Goal: Information Seeking & Learning: Check status

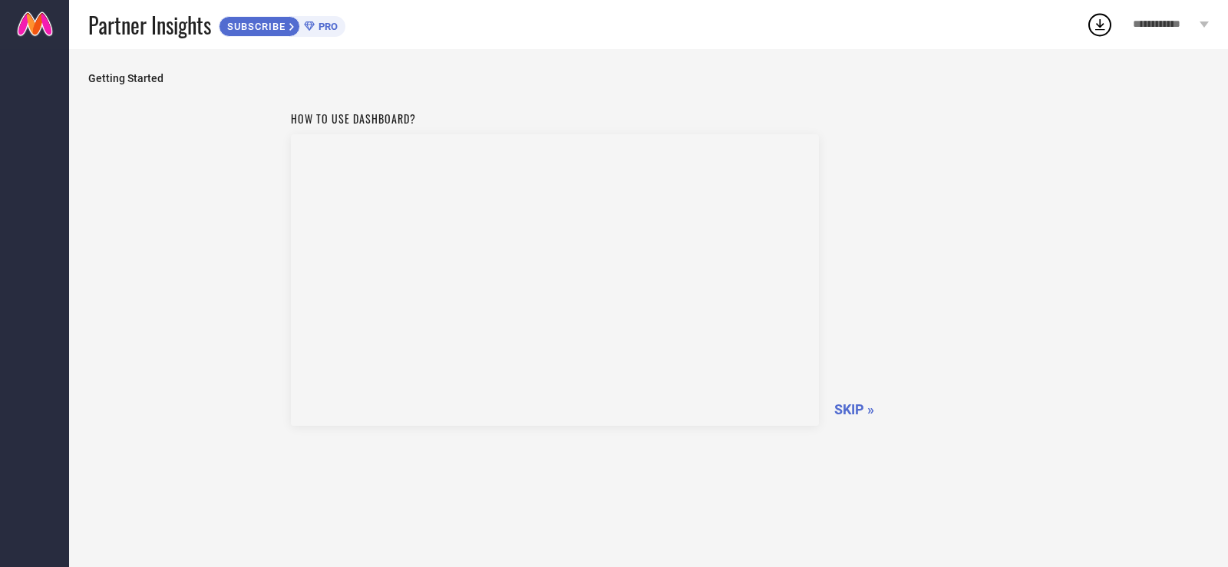
click at [856, 408] on span "SKIP »" at bounding box center [854, 410] width 40 height 16
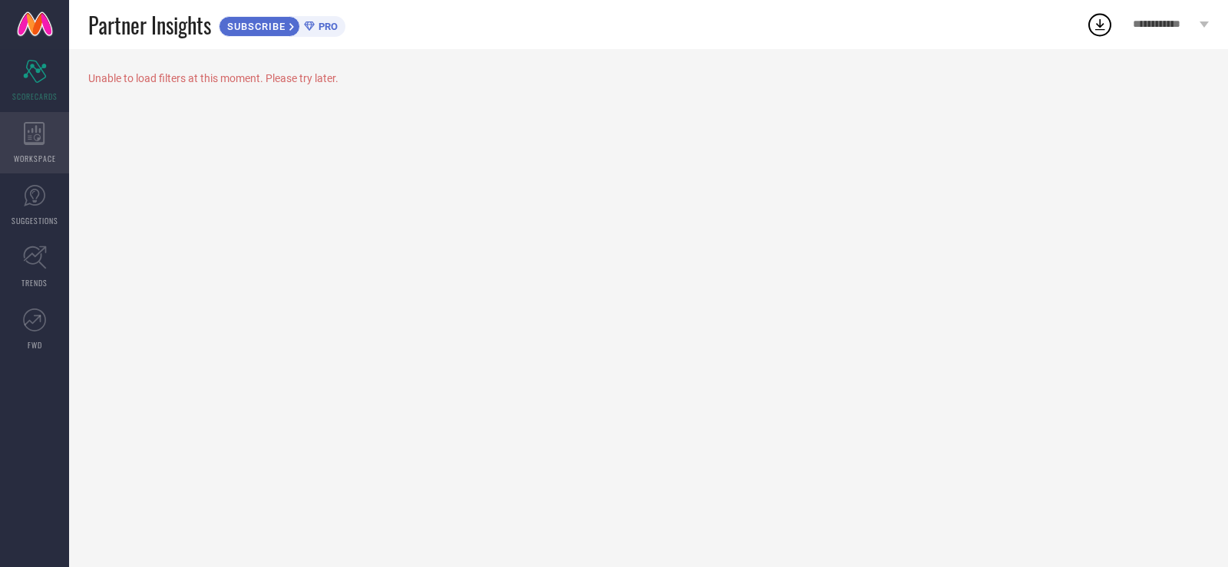
click at [61, 144] on div "WORKSPACE" at bounding box center [34, 142] width 69 height 61
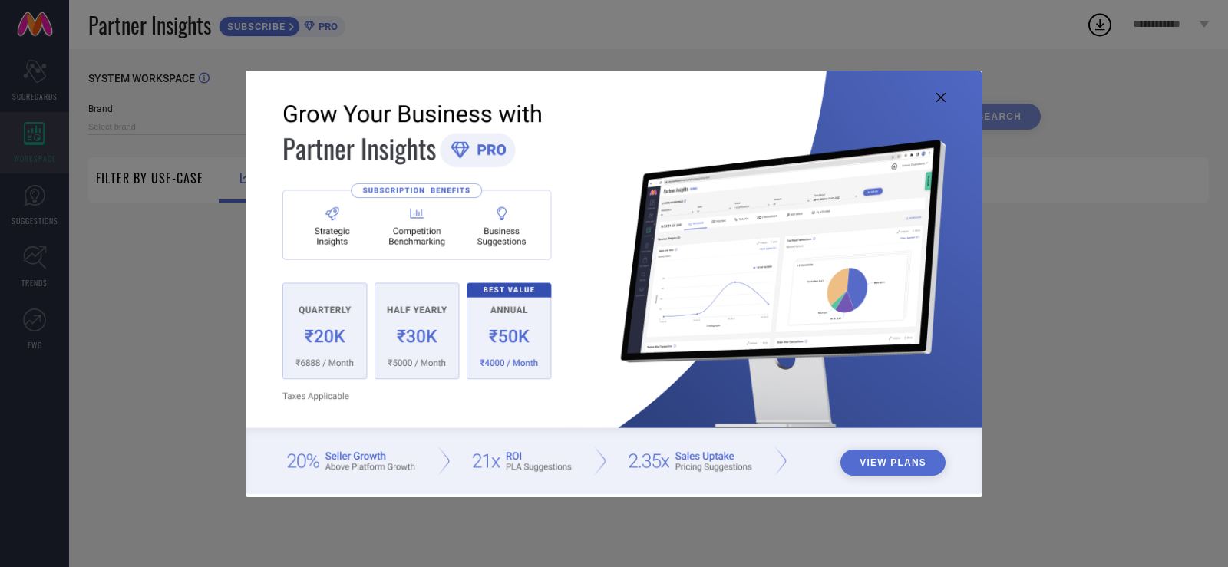
type input "1 STOP FASHION"
type input "All"
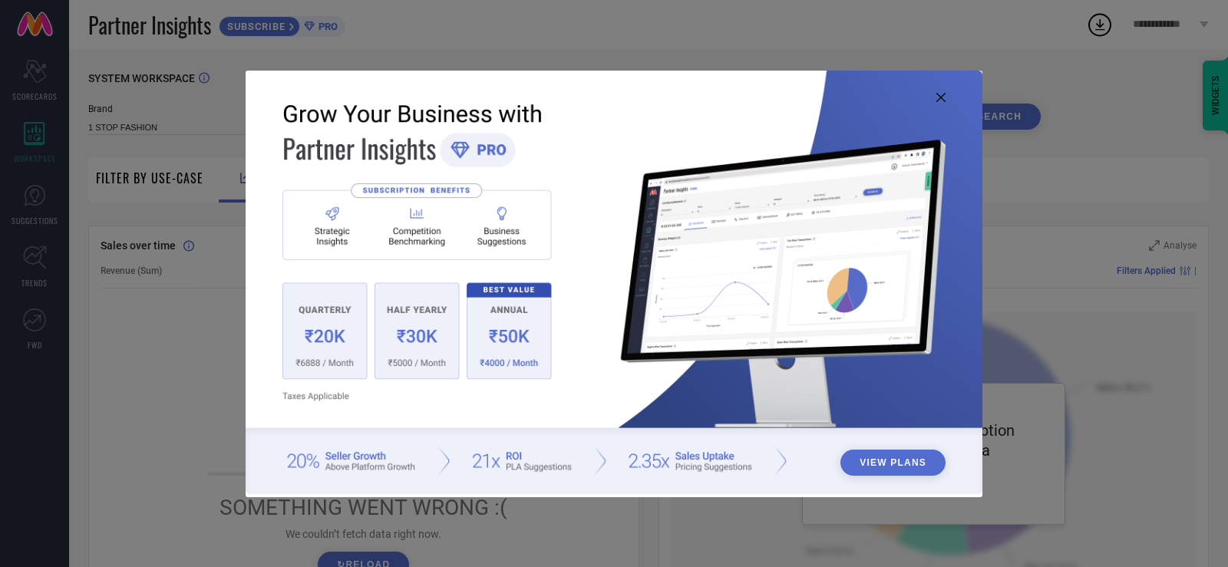
click at [950, 96] on img at bounding box center [614, 283] width 737 height 424
click at [945, 94] on icon at bounding box center [941, 97] width 9 height 9
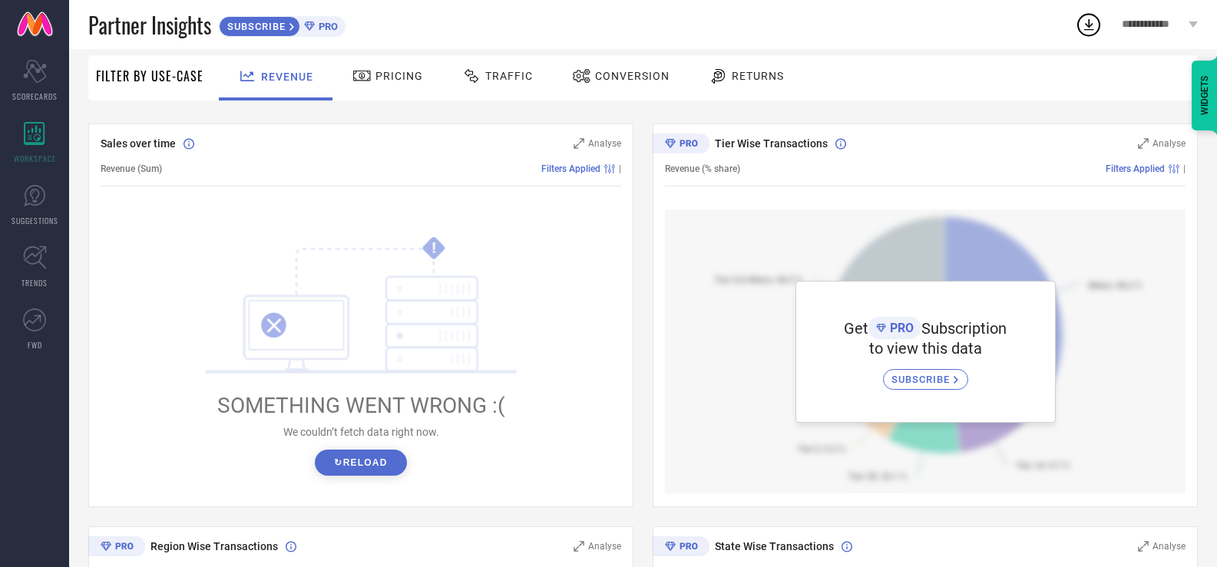
scroll to position [106, 0]
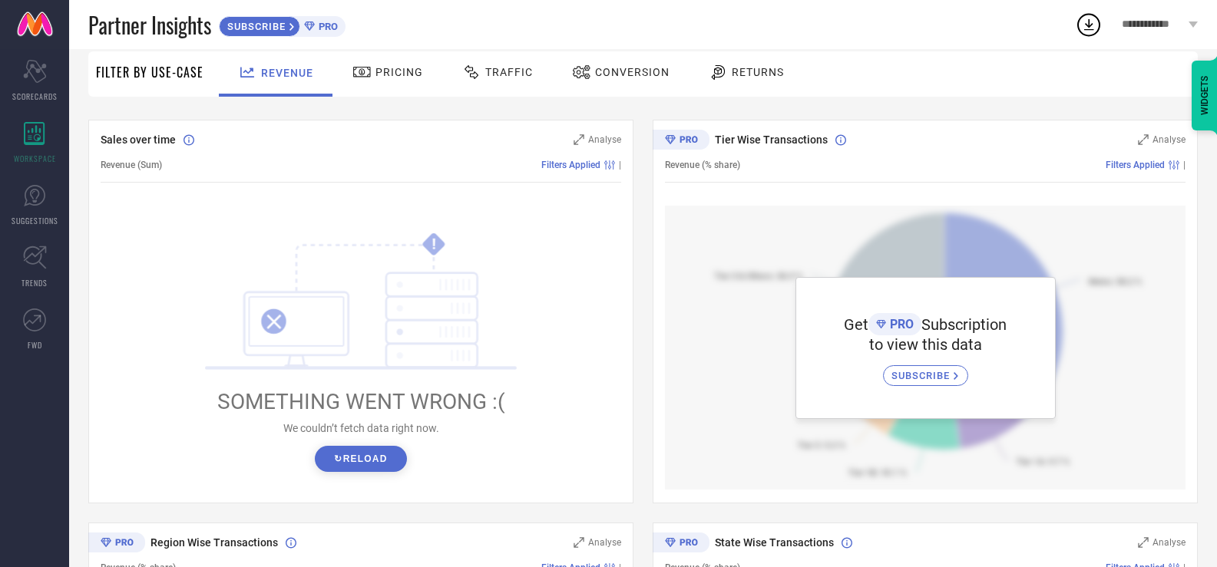
click at [347, 457] on button "↻ Reload" at bounding box center [360, 459] width 91 height 26
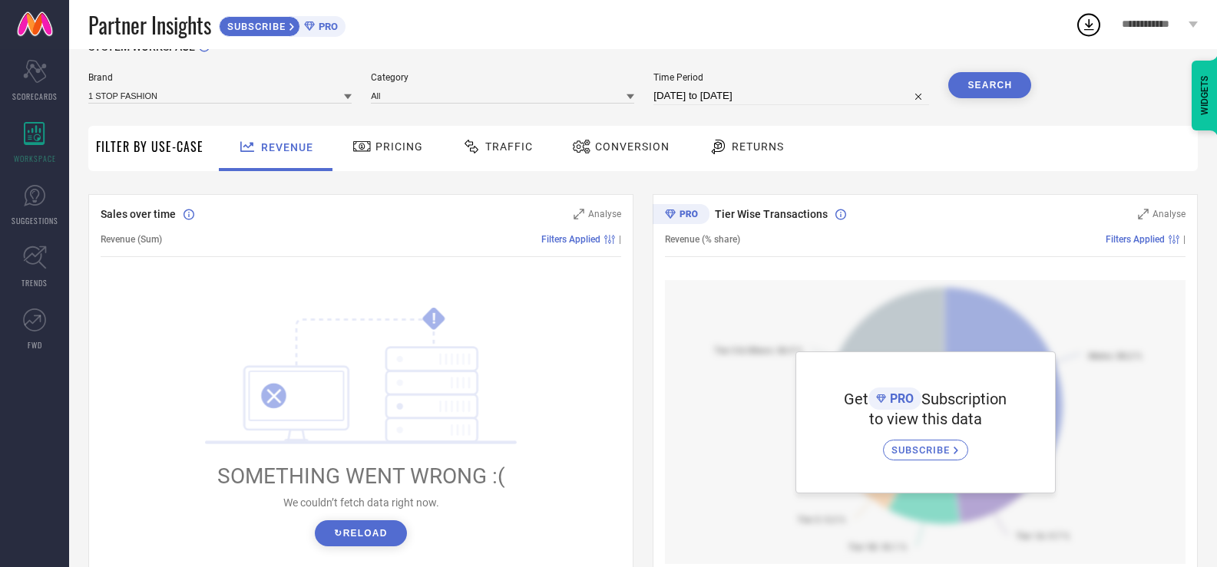
scroll to position [0, 0]
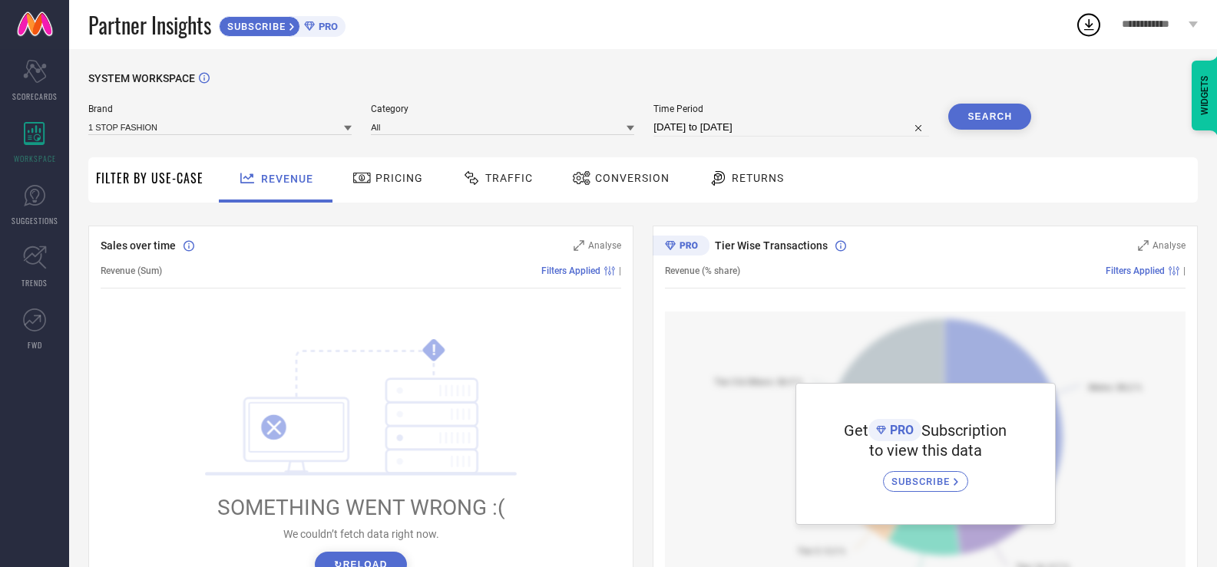
click at [372, 177] on div at bounding box center [363, 178] width 23 height 18
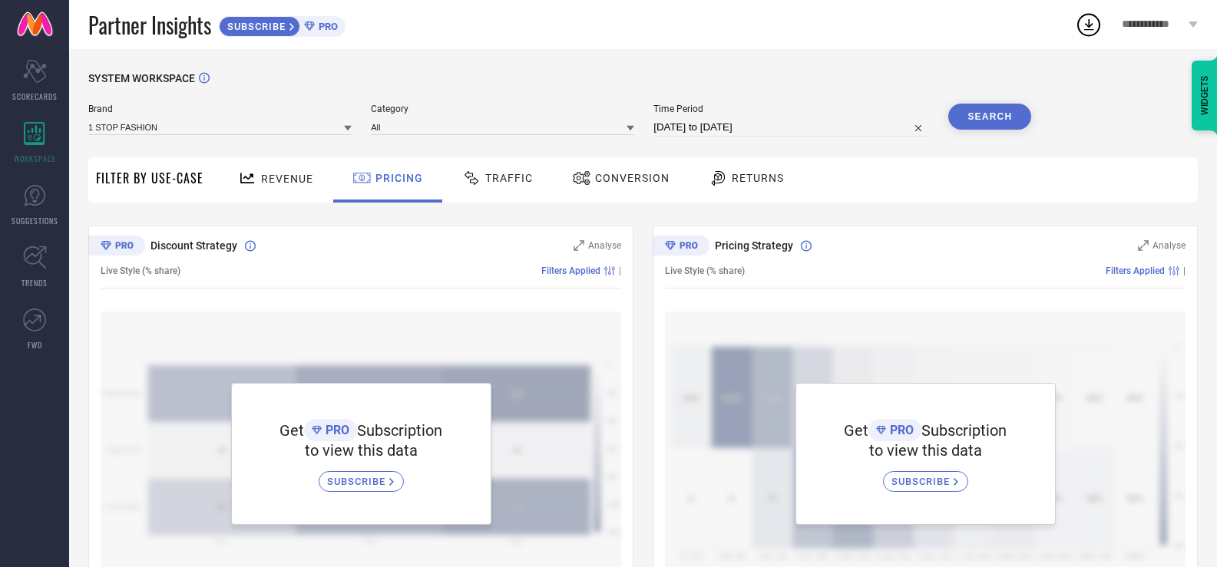
click at [533, 193] on div "Traffic" at bounding box center [497, 179] width 109 height 45
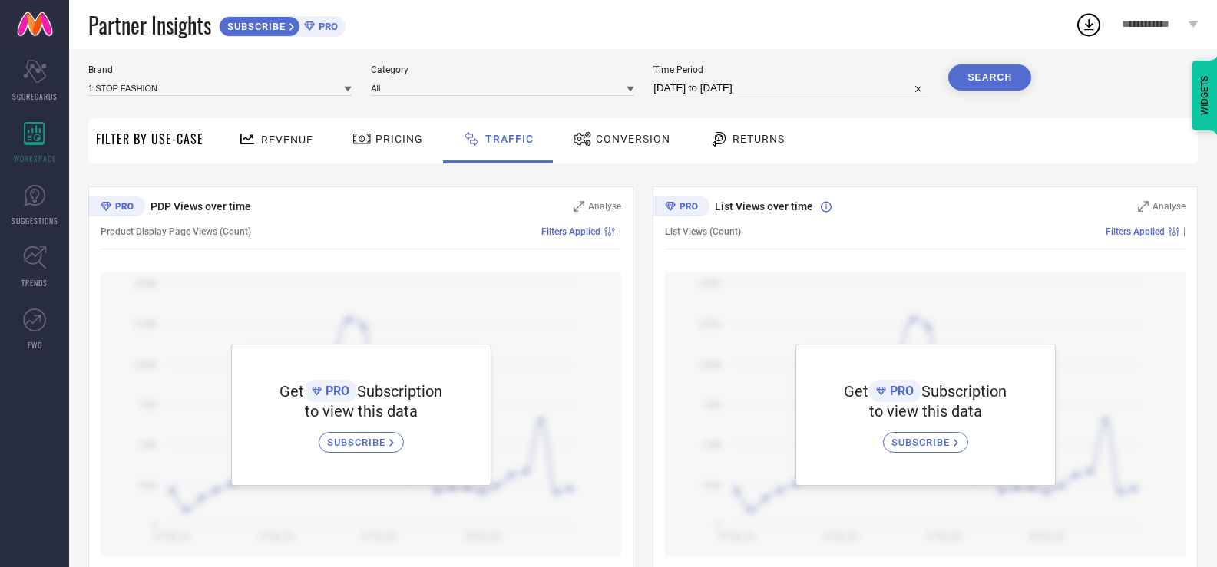
scroll to position [66, 0]
